Goal: Information Seeking & Learning: Learn about a topic

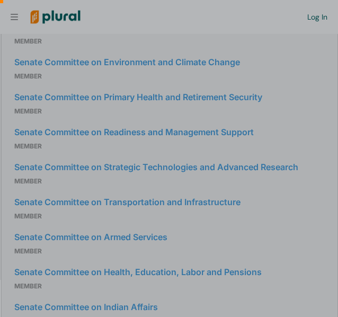
scroll to position [0, 11]
click at [296, 142] on div at bounding box center [169, 78] width 338 height 156
drag, startPoint x: 198, startPoint y: 114, endPoint x: 338, endPoint y: 156, distance: 146.8
click at [338, 156] on html "Request Demo Create Account Log In Organization Personal ic_keyboard_arrow_down…" at bounding box center [169, 158] width 338 height 317
click at [337, 167] on div at bounding box center [174, 170] width 327 height 29
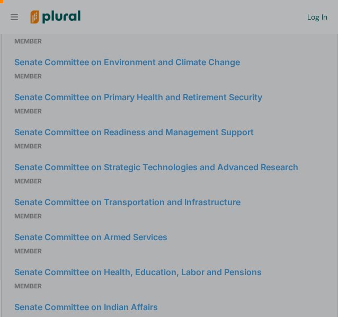
click at [337, 167] on div at bounding box center [174, 170] width 327 height 29
click at [174, 138] on div at bounding box center [169, 78] width 338 height 156
click at [169, 39] on div at bounding box center [169, 78] width 338 height 156
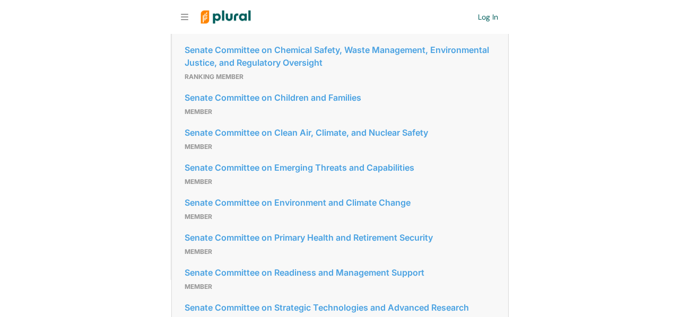
scroll to position [922, 0]
